Goal: Task Accomplishment & Management: Manage account settings

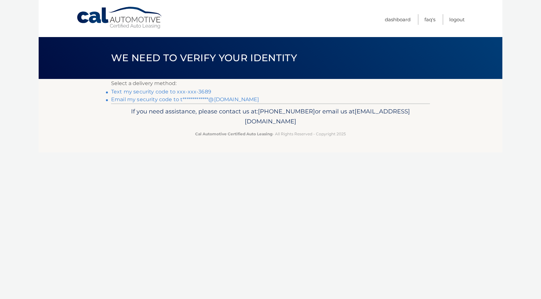
click at [164, 93] on link "Text my security code to xxx-xxx-3689" at bounding box center [161, 92] width 100 height 6
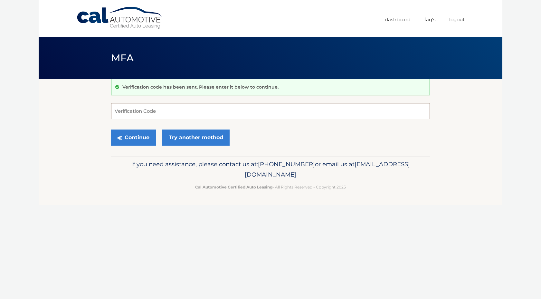
click at [151, 113] on input "Verification Code" at bounding box center [270, 111] width 319 height 16
type input "343270"
click at [139, 140] on button "Continue" at bounding box center [133, 137] width 45 height 16
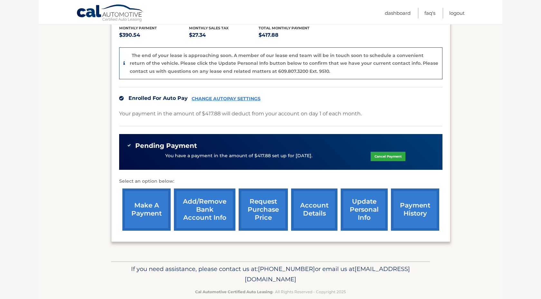
scroll to position [148, 0]
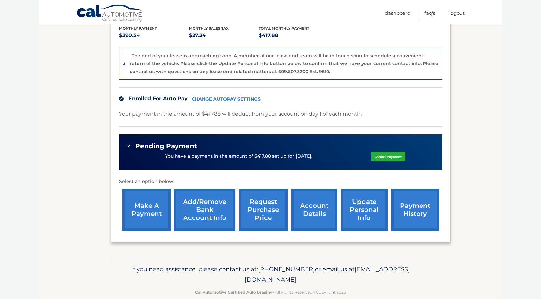
click at [317, 204] on link "account details" at bounding box center [314, 210] width 46 height 42
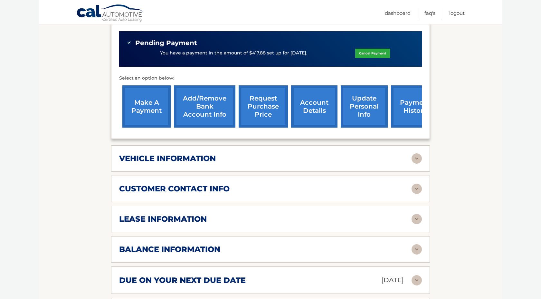
scroll to position [221, 0]
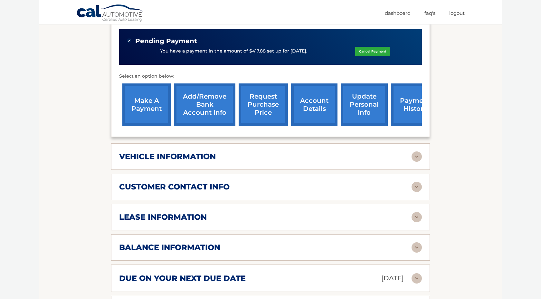
click at [416, 151] on img at bounding box center [416, 156] width 10 height 10
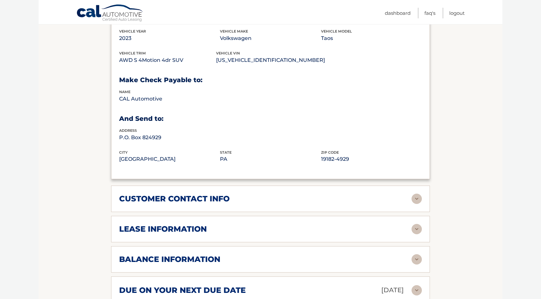
scroll to position [365, 0]
click at [418, 193] on img at bounding box center [416, 198] width 10 height 10
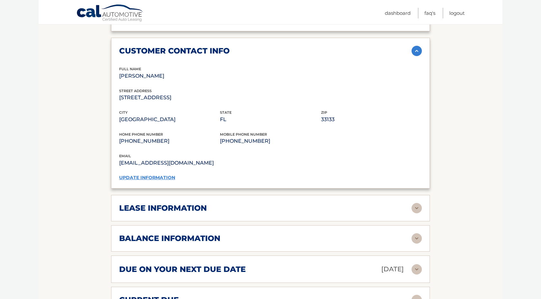
scroll to position [518, 0]
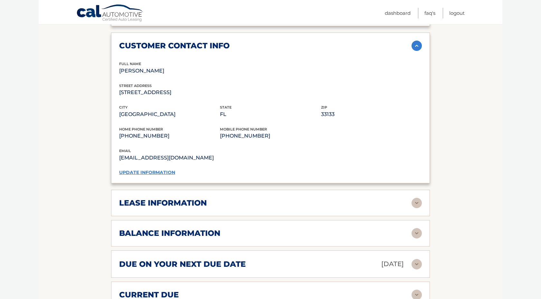
click at [416, 198] on div "lease information Contract Start Date [DATE] Term 39 Maturity Date [DATE] Start…" at bounding box center [270, 203] width 319 height 26
click at [416, 198] on img at bounding box center [416, 203] width 10 height 10
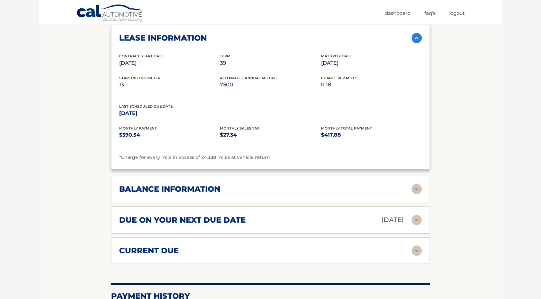
scroll to position [689, 0]
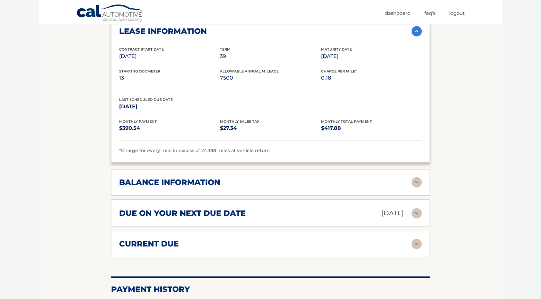
click at [416, 177] on img at bounding box center [416, 182] width 10 height 10
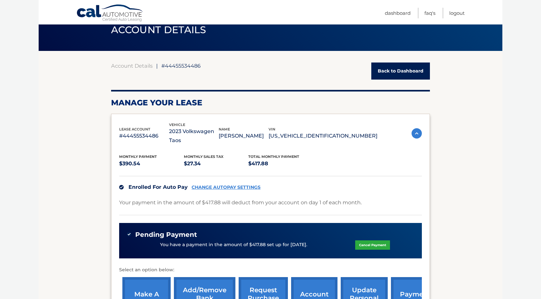
scroll to position [0, 0]
